Goal: Check status: Check status

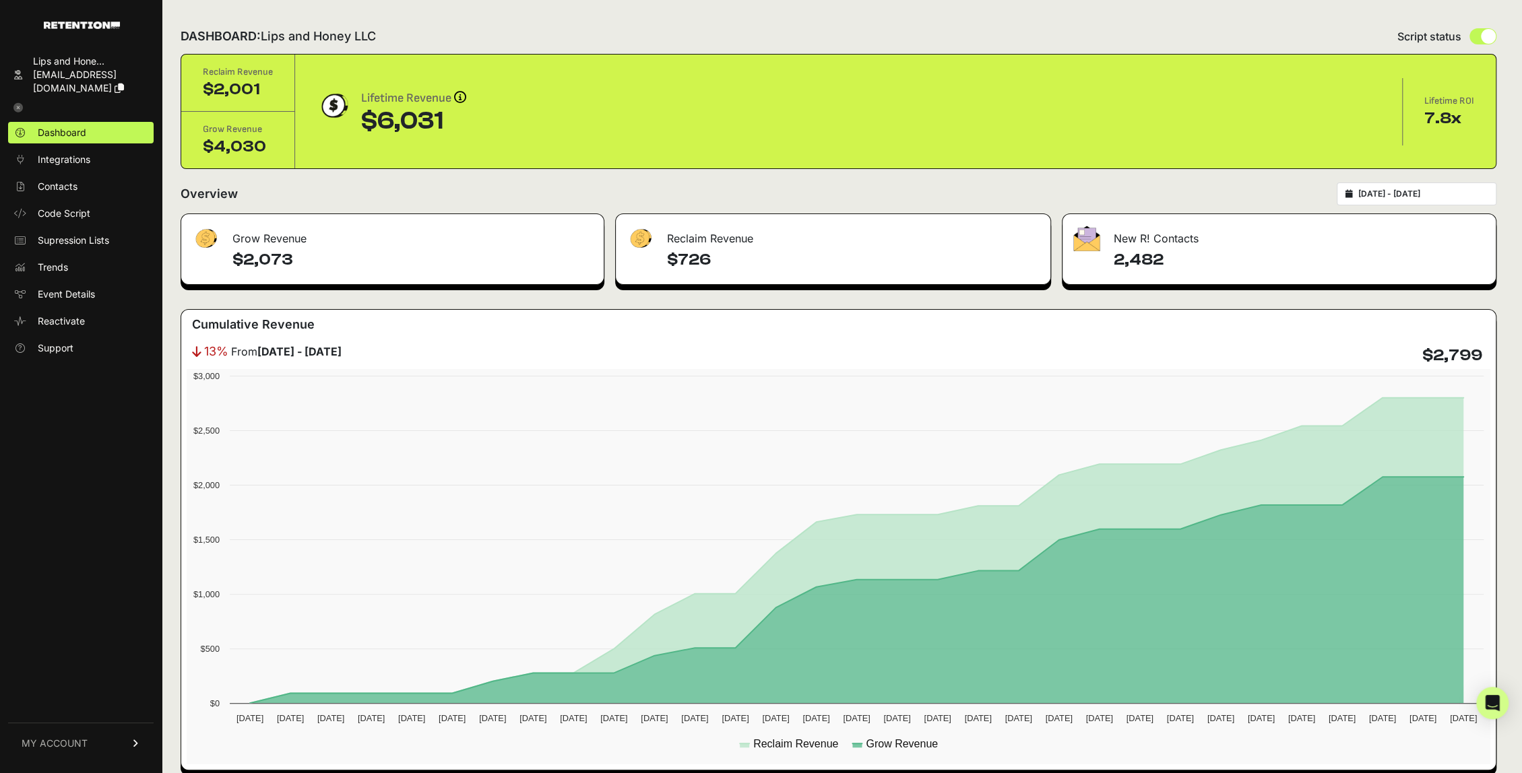
click at [1423, 191] on input "[DATE] - [DATE]" at bounding box center [1422, 194] width 129 height 11
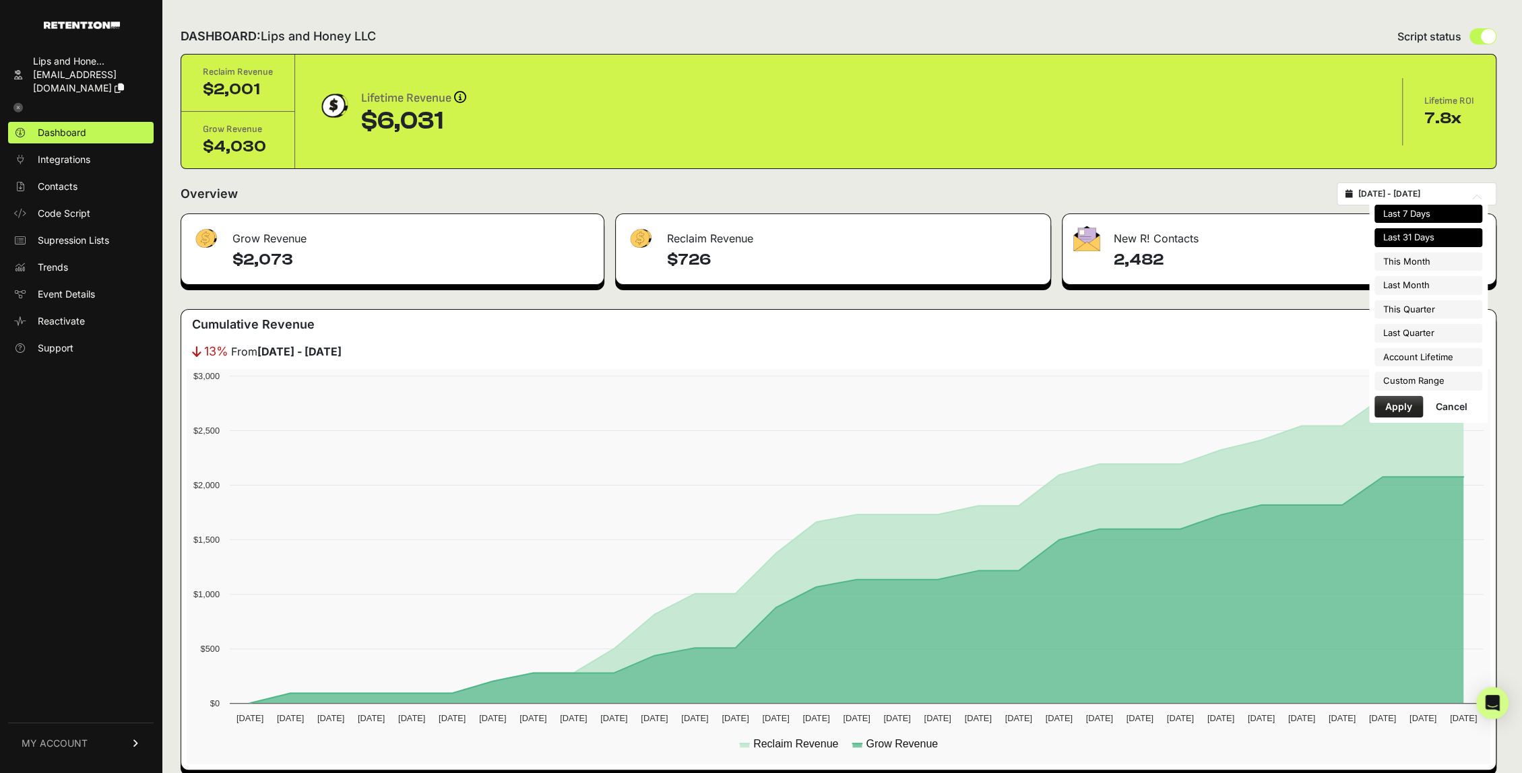
click at [1428, 219] on li "Last 7 Days" at bounding box center [1428, 214] width 108 height 19
type input "[DATE] - [DATE]"
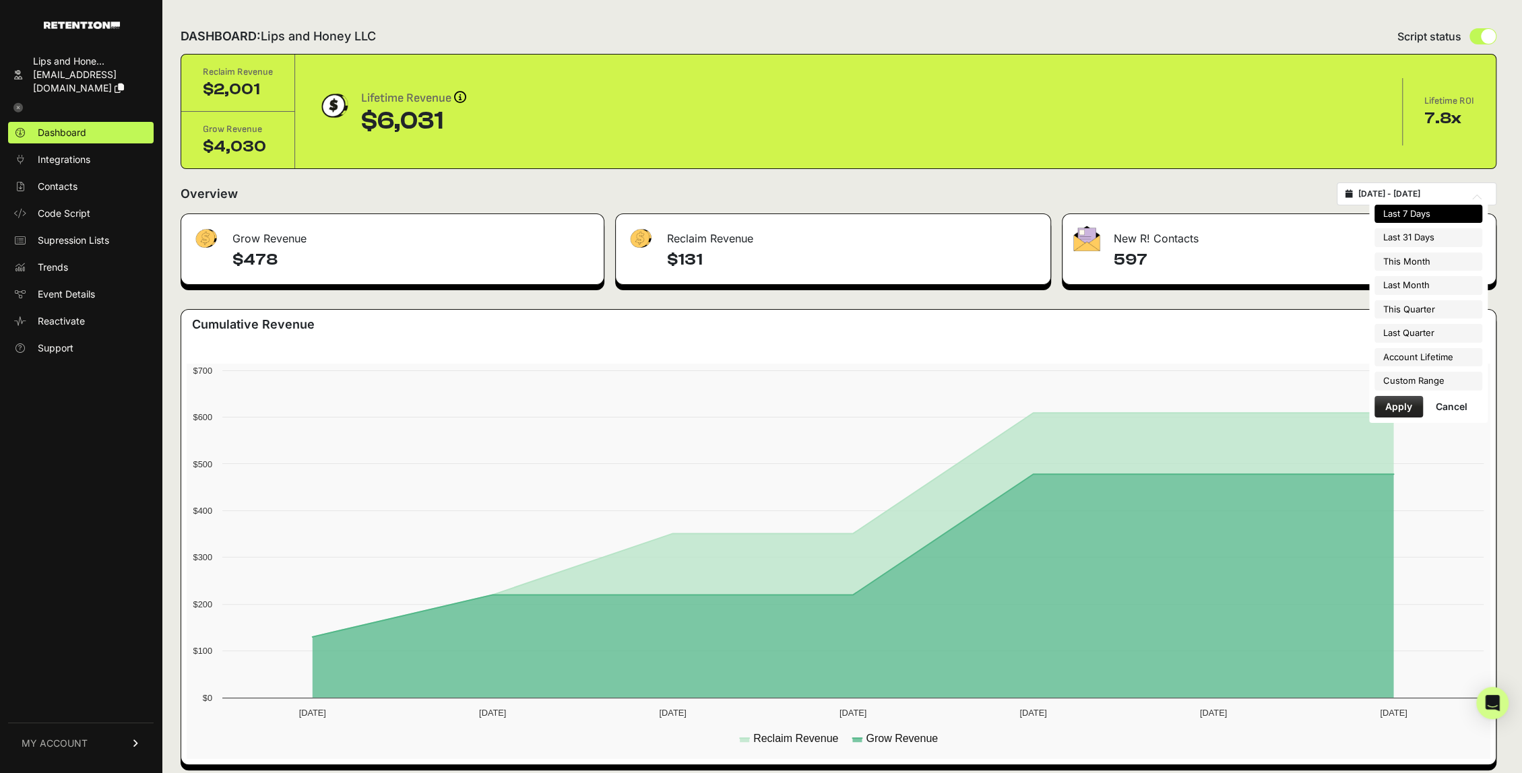
click at [1423, 197] on input "2025-09-11 - 2025-09-17" at bounding box center [1422, 194] width 129 height 11
click at [1423, 234] on li "Last 31 Days" at bounding box center [1428, 237] width 108 height 19
type input "[DATE] - [DATE]"
